Goal: Transaction & Acquisition: Purchase product/service

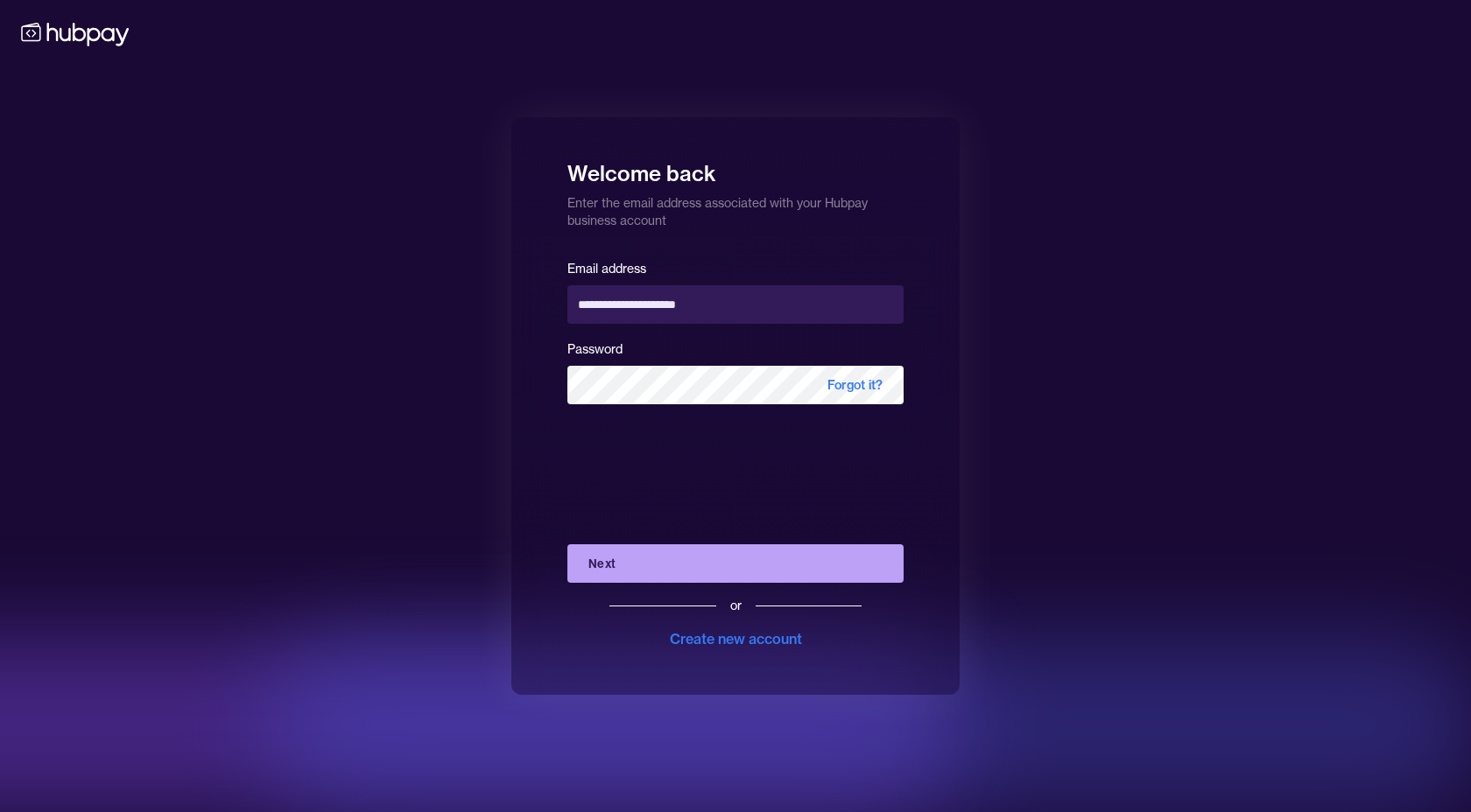
click at [639, 567] on button "Next" at bounding box center [735, 564] width 336 height 38
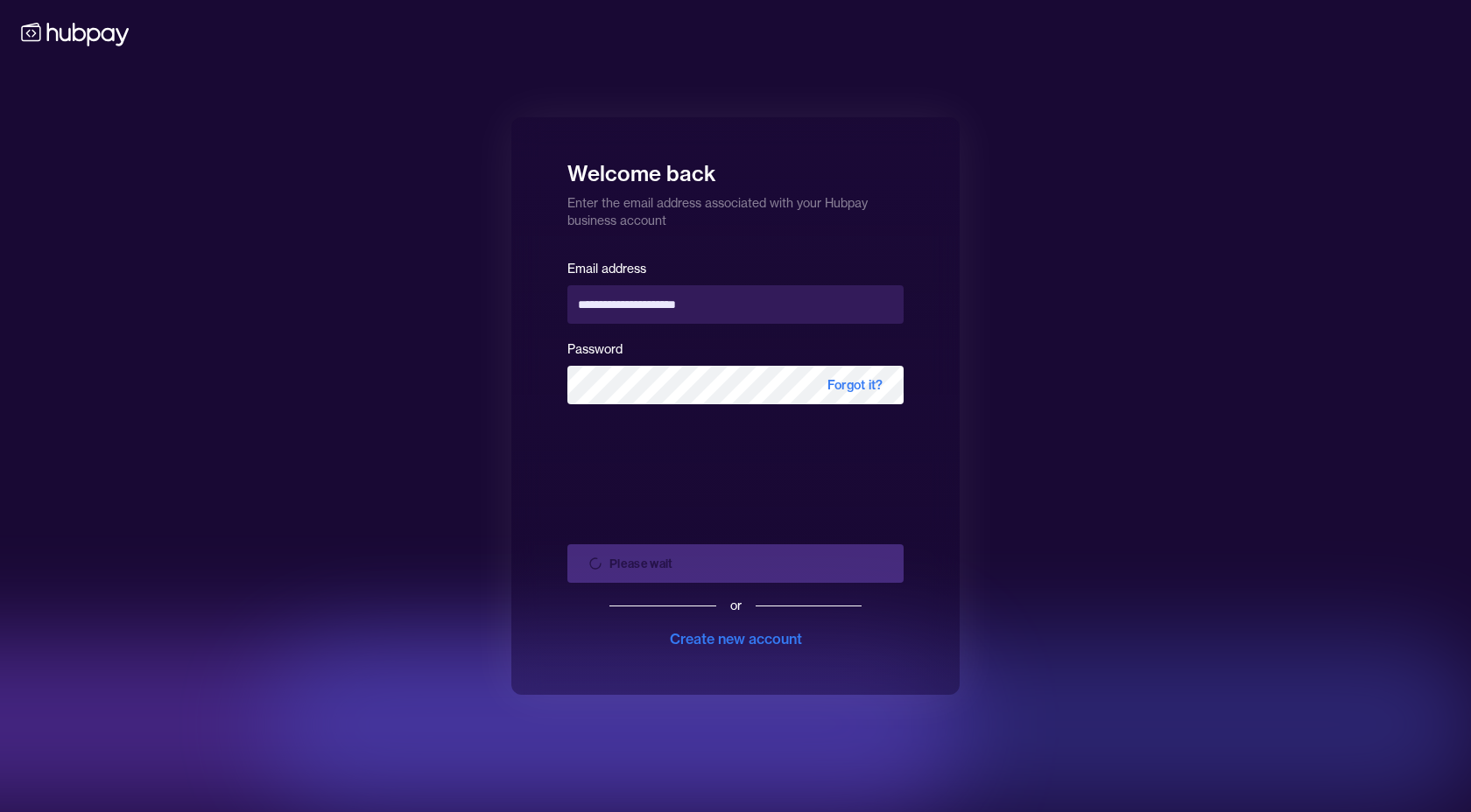
click at [585, 574] on div "Please wait or Create new account" at bounding box center [735, 590] width 336 height 119
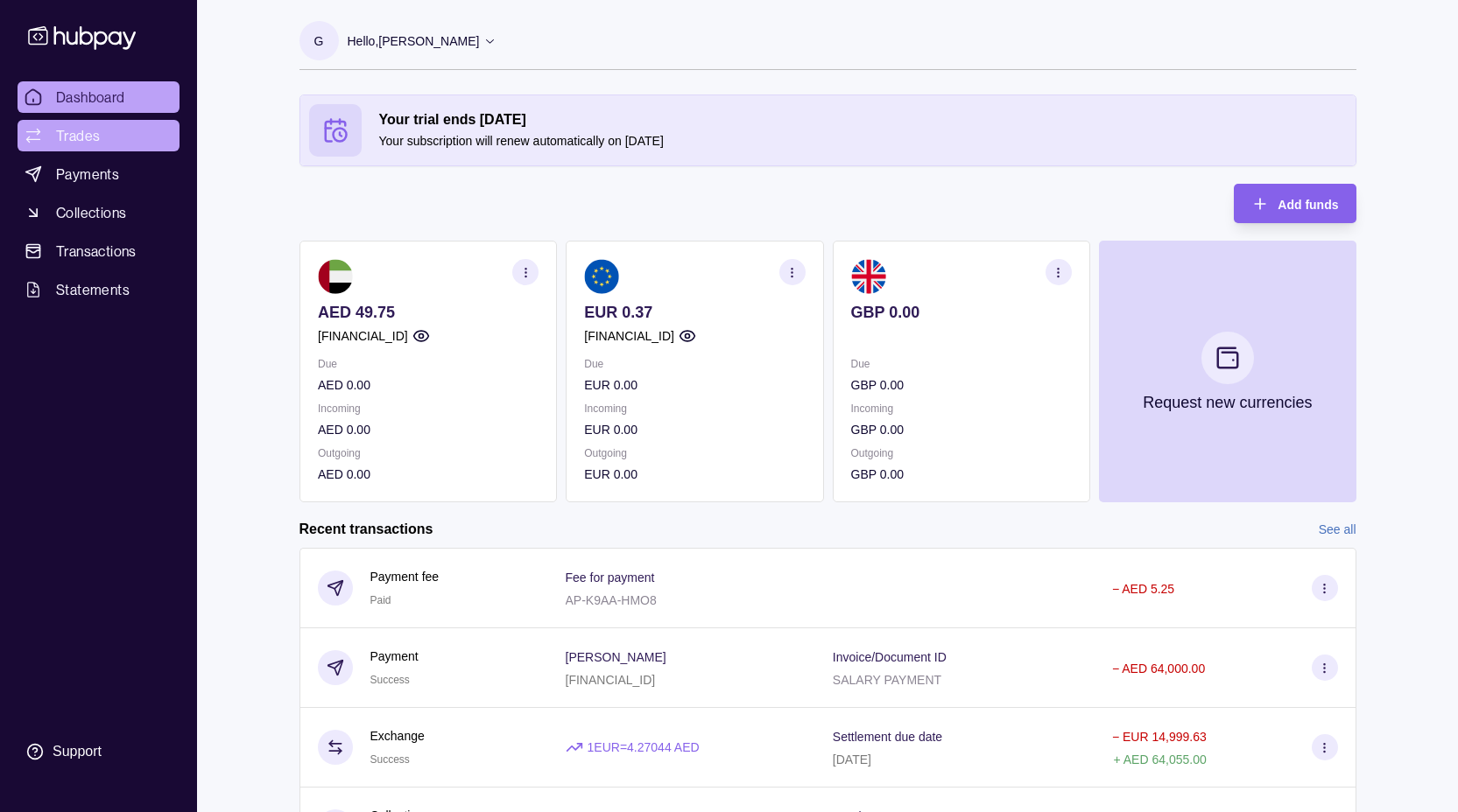
click at [84, 130] on span "Trades" at bounding box center [78, 136] width 44 height 21
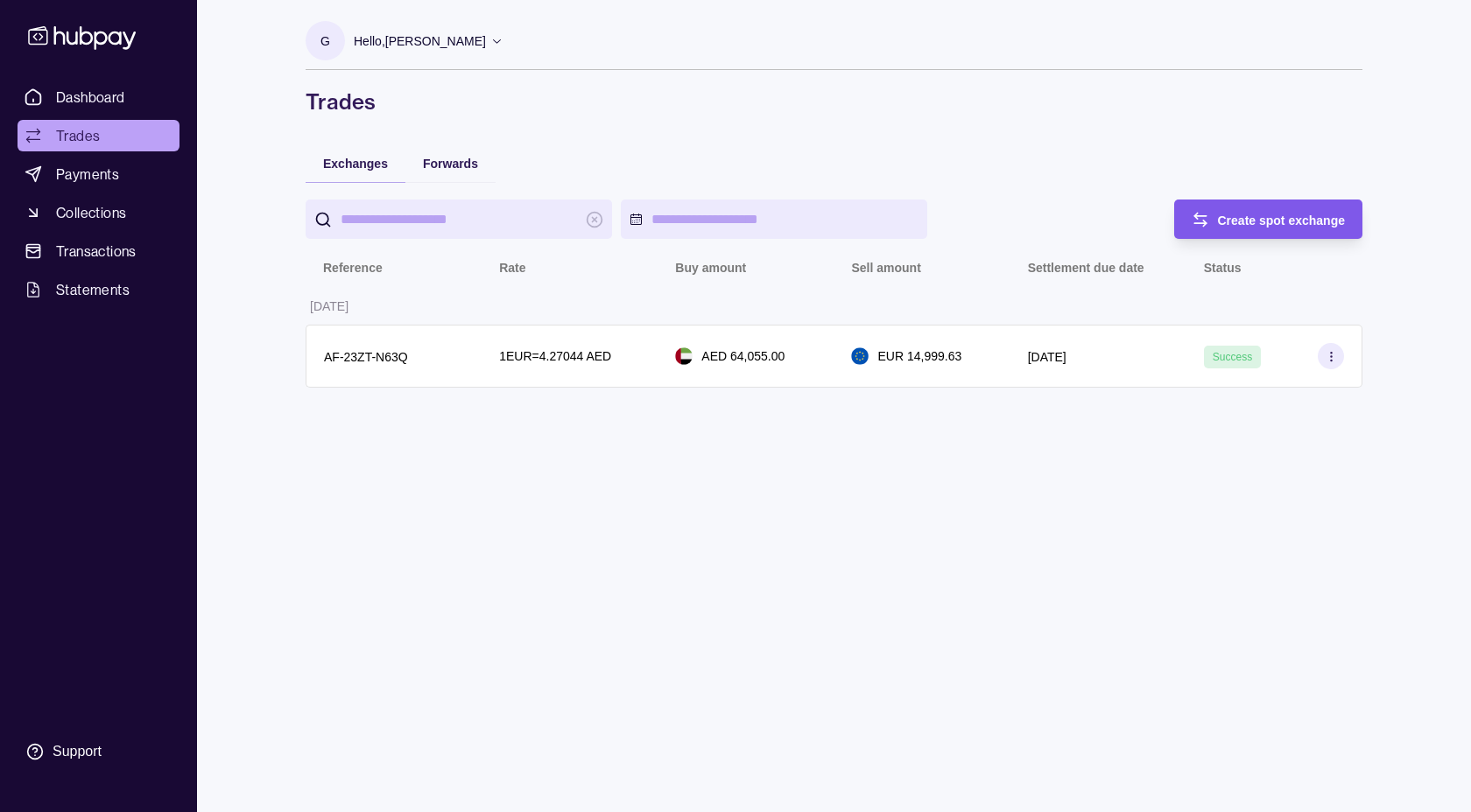
click at [1279, 221] on span "Create spot exchange" at bounding box center [1280, 220] width 127 height 14
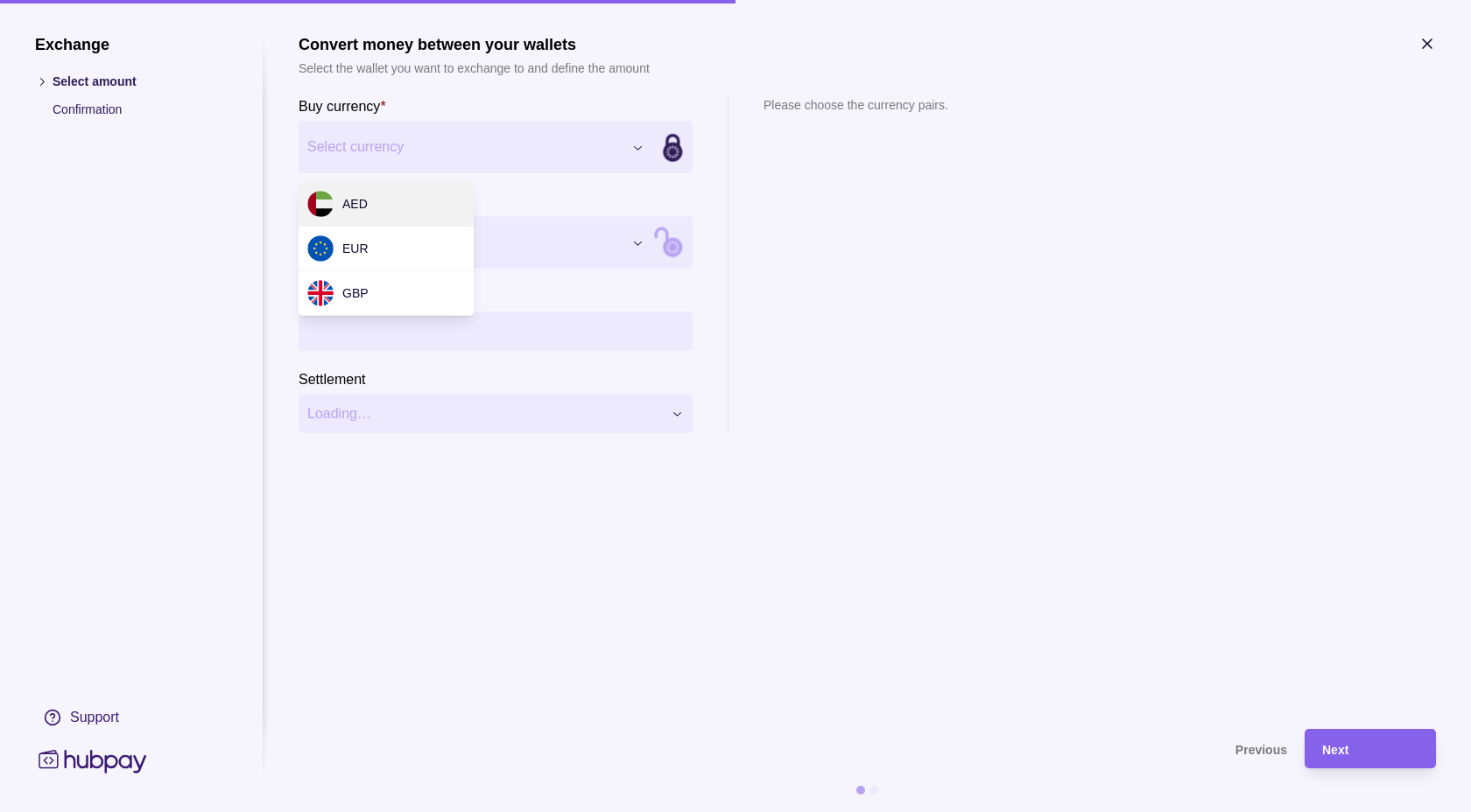
click at [398, 811] on div "Exchange Select amount Confirmation Support Convert money between your wallets …" at bounding box center [736, 812] width 1471 height 0
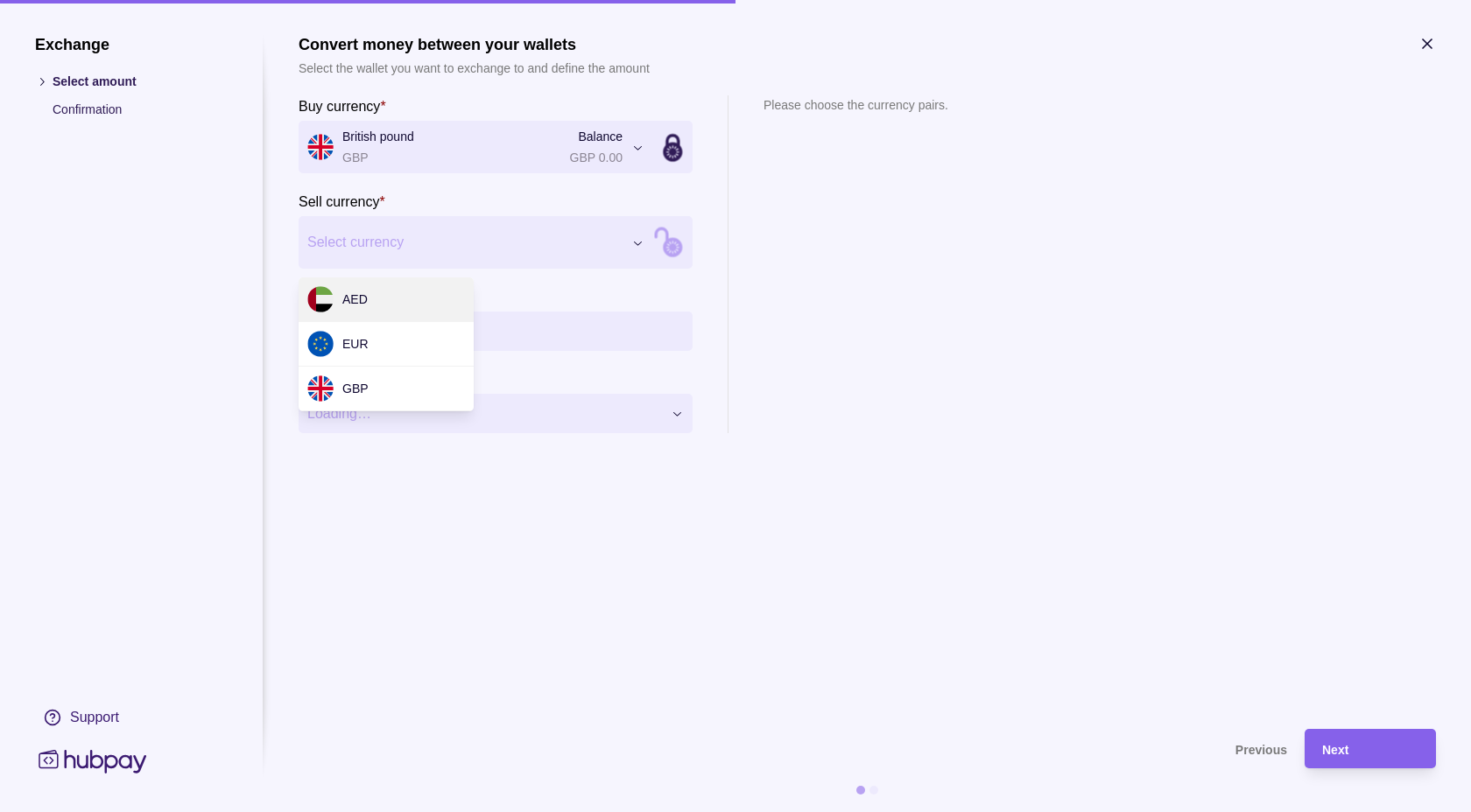
click at [471, 811] on div "Exchange Select amount Confirmation Support Convert money between your wallets …" at bounding box center [736, 812] width 1471 height 0
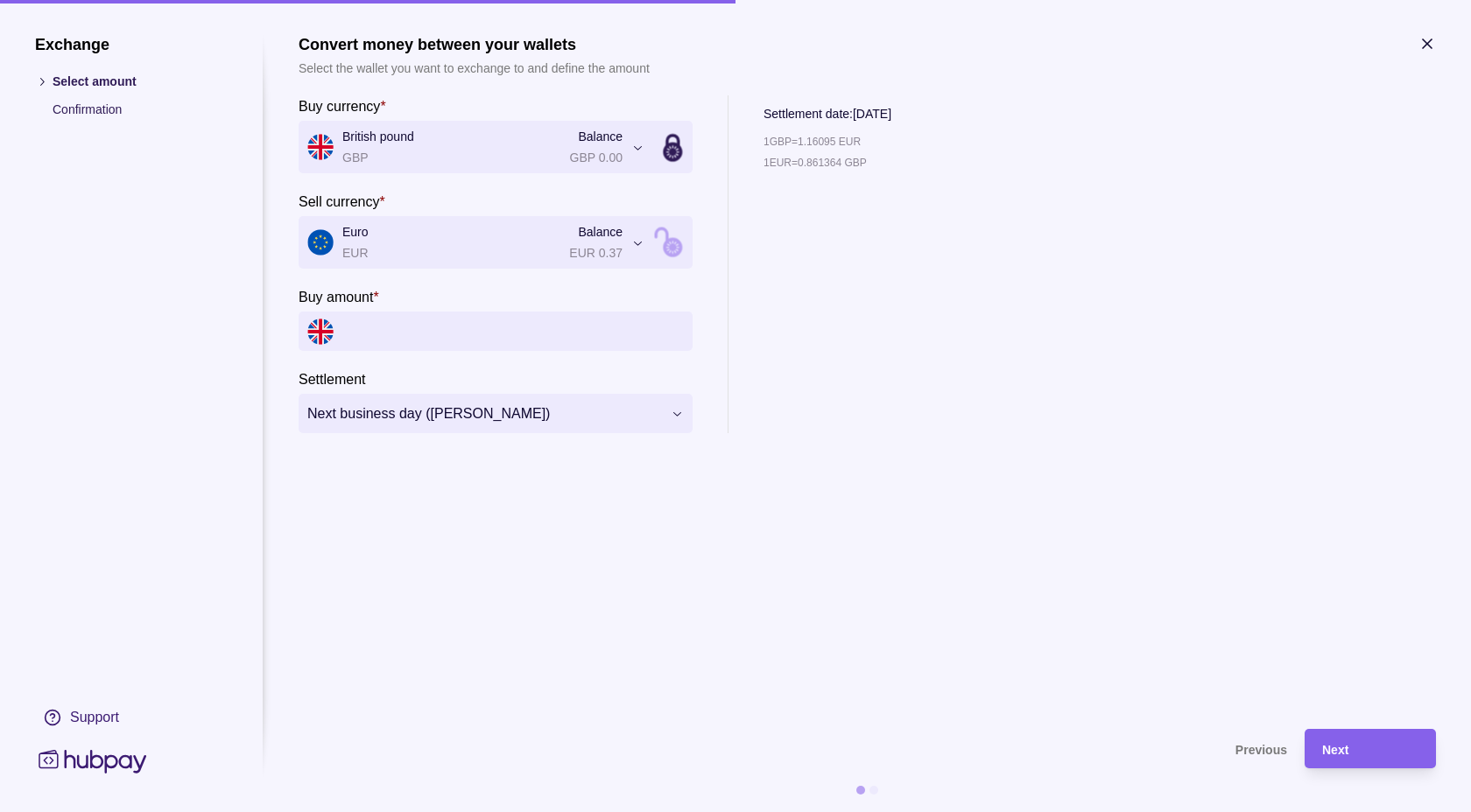
click at [365, 341] on input "Buy amount *" at bounding box center [512, 330] width 341 height 39
type input "*****"
